Goal: Navigation & Orientation: Find specific page/section

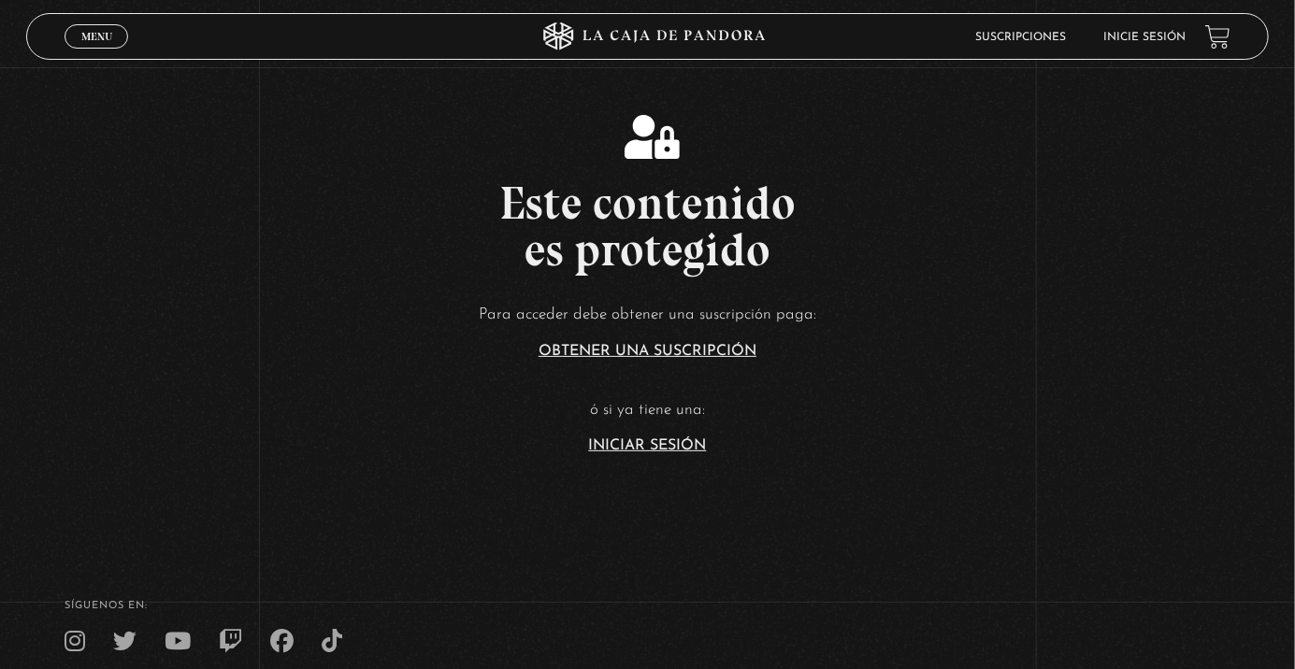
click at [1139, 36] on link "Inicie sesión" at bounding box center [1145, 37] width 82 height 11
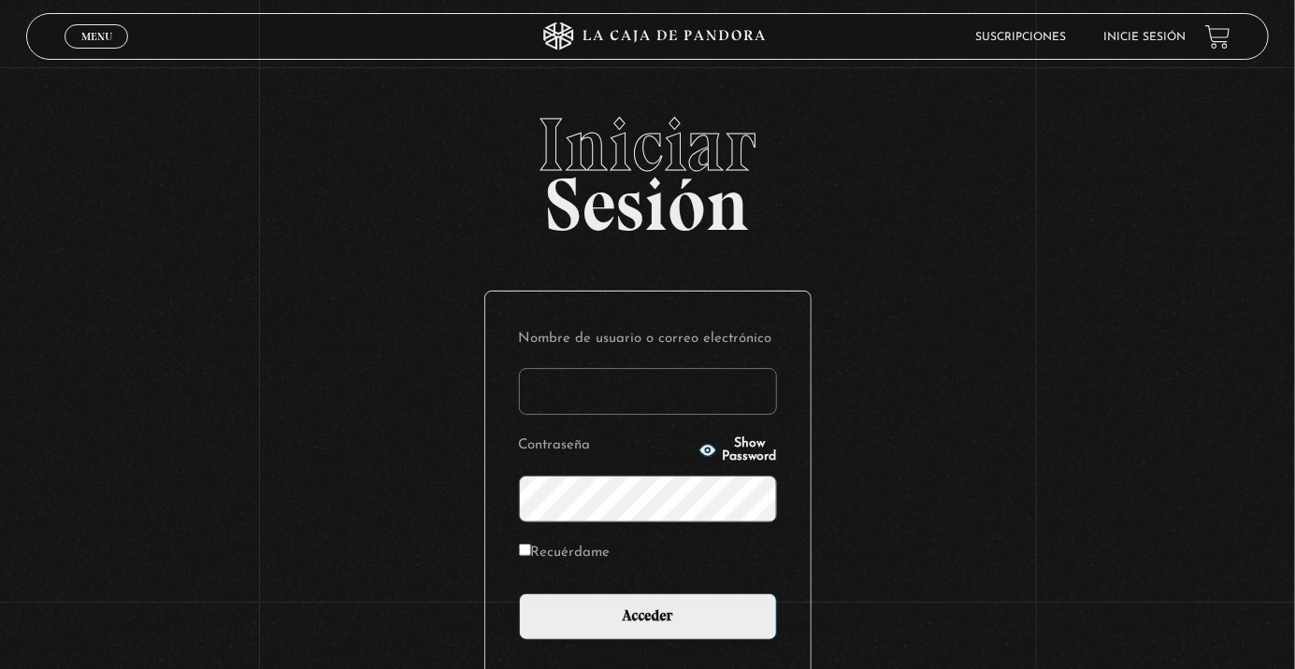
click at [585, 413] on input "Nombre de usuario o correo electrónico" at bounding box center [648, 391] width 258 height 47
type input "paoarce46@gmail.com"
click at [519, 594] on input "Acceder" at bounding box center [648, 617] width 258 height 47
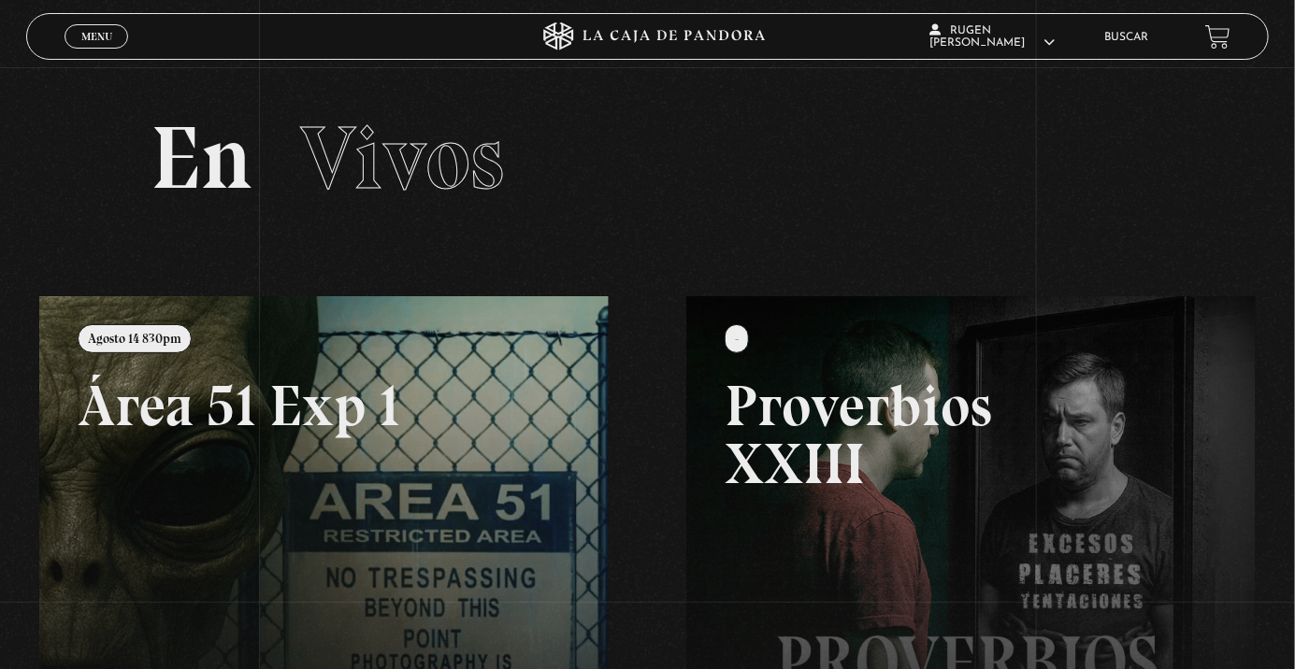
click at [189, 456] on link at bounding box center [686, 630] width 1295 height 669
